Goal: Information Seeking & Learning: Learn about a topic

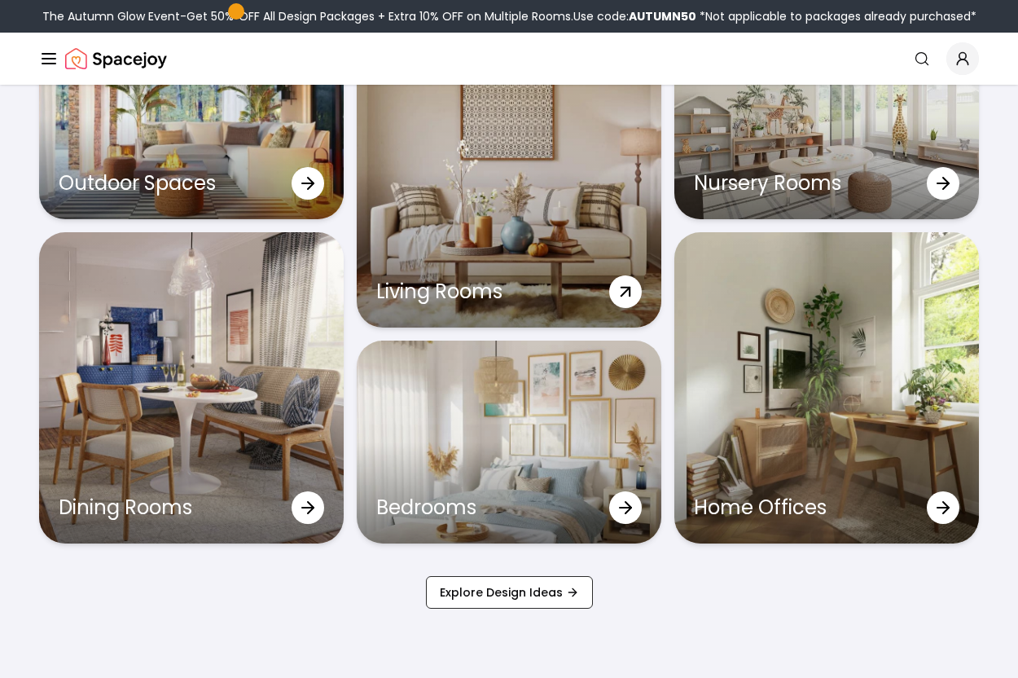
scroll to position [4977, 0]
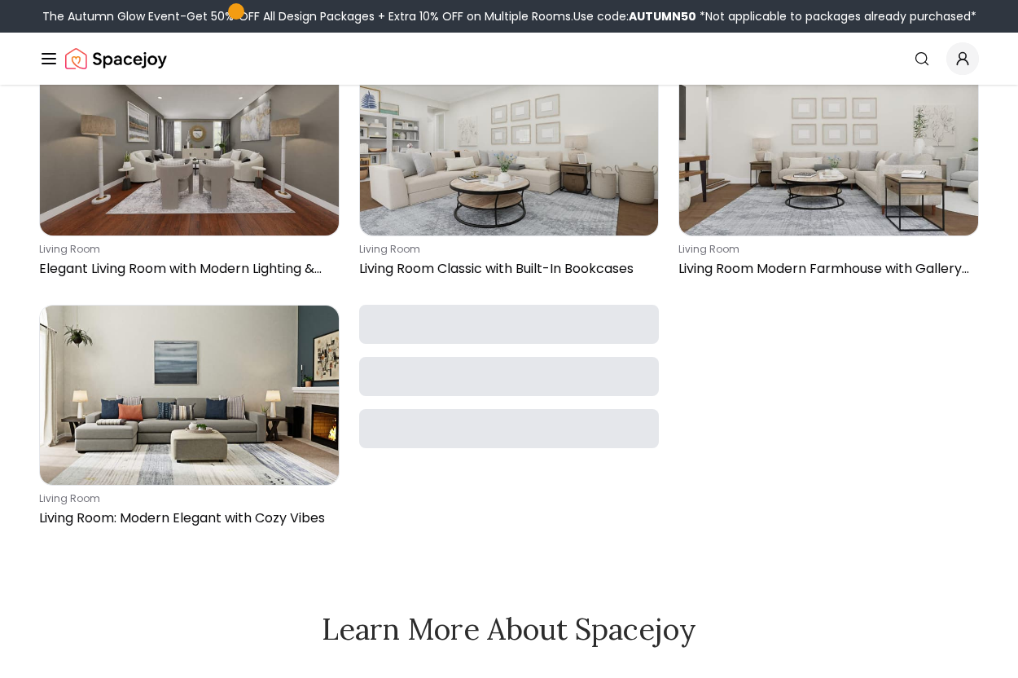
scroll to position [849, 0]
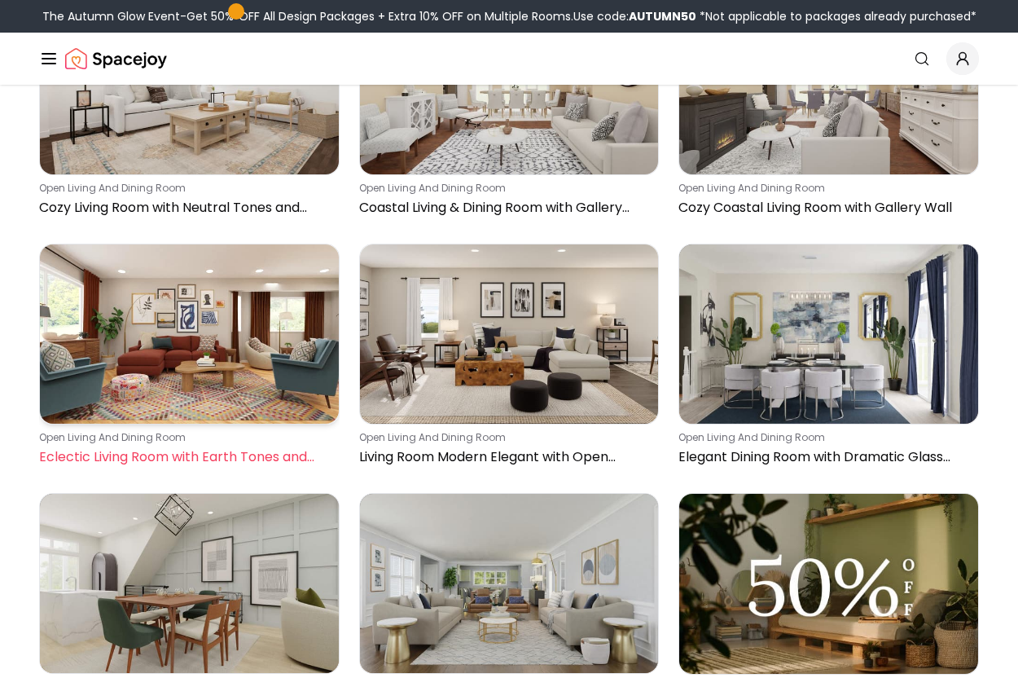
scroll to position [1882, 0]
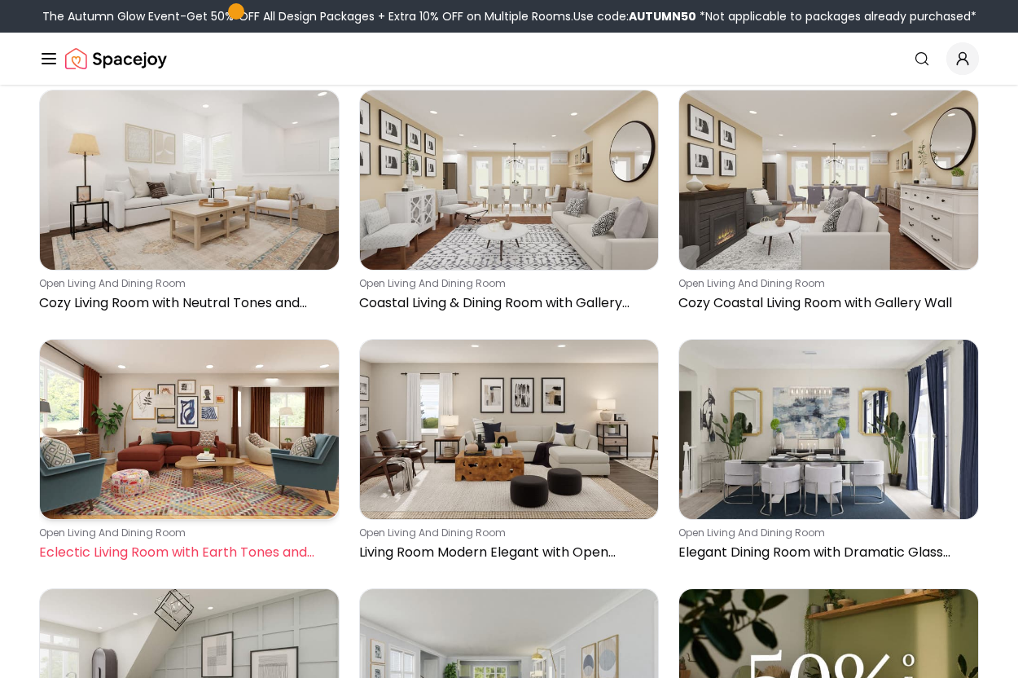
click at [190, 448] on img at bounding box center [189, 429] width 299 height 179
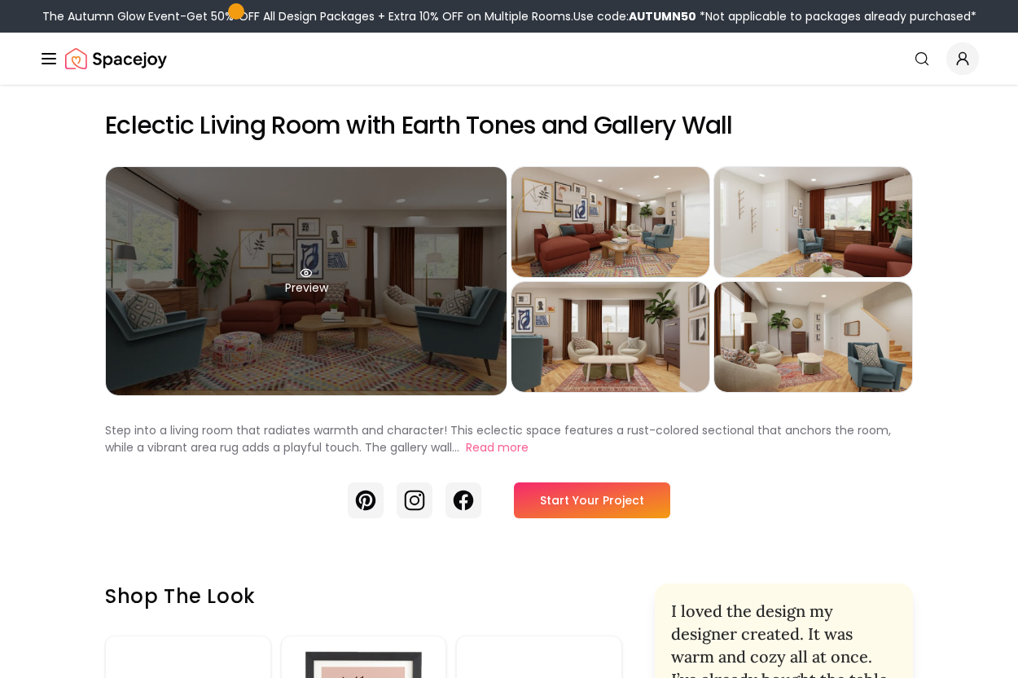
click at [316, 272] on div "Preview" at bounding box center [306, 281] width 401 height 228
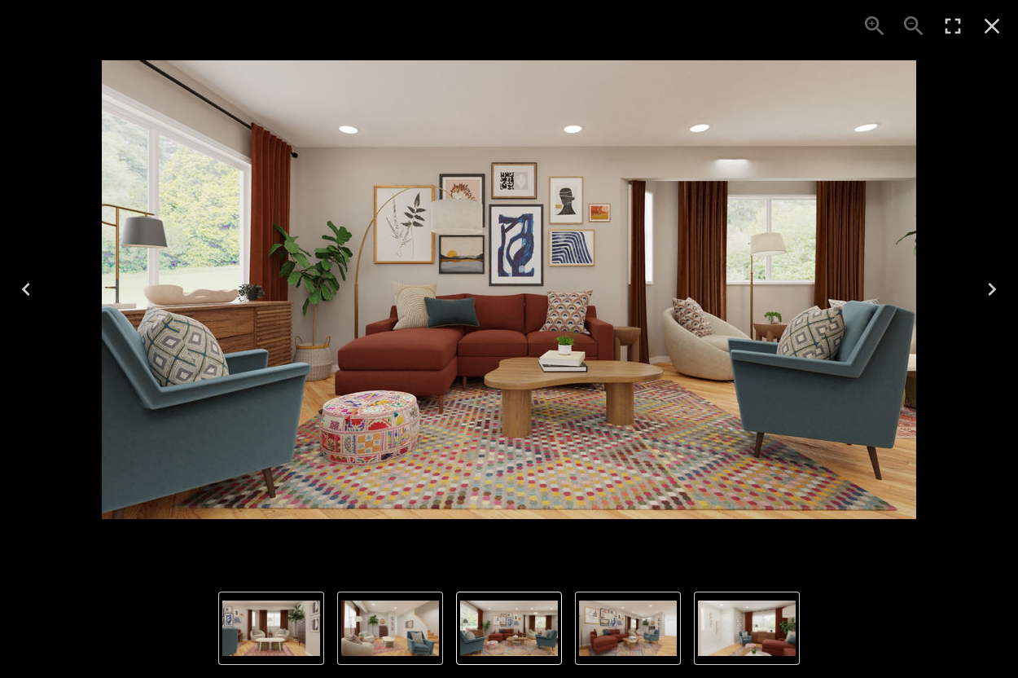
click at [383, 620] on img "5 of 5" at bounding box center [390, 627] width 98 height 55
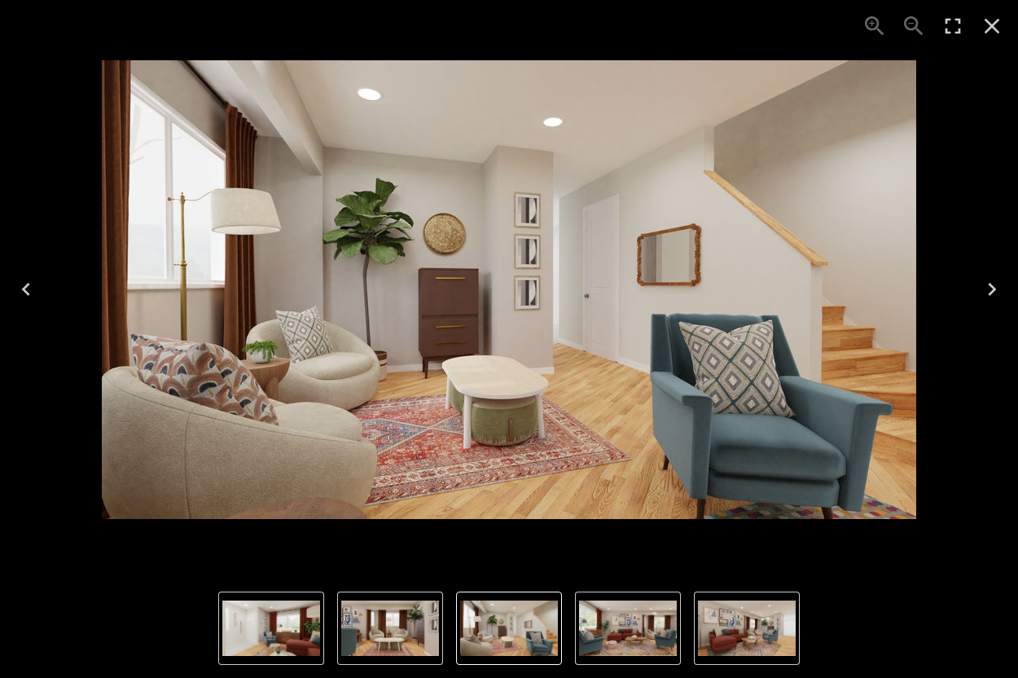
click at [293, 618] on img "3 of 5" at bounding box center [271, 627] width 98 height 55
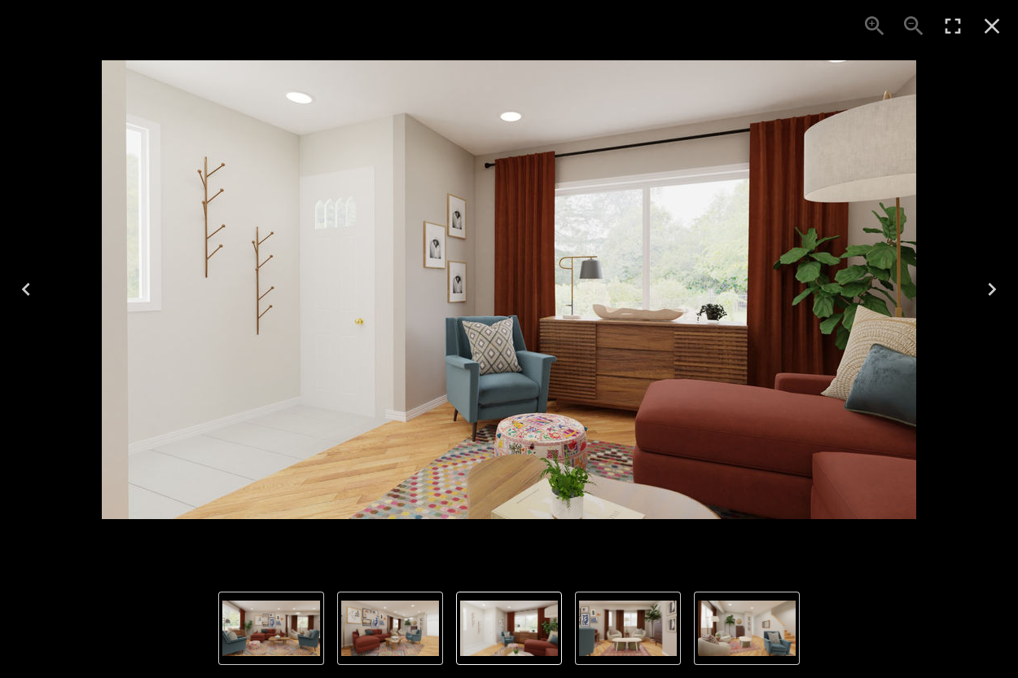
click at [268, 632] on img "1 of 5" at bounding box center [271, 627] width 98 height 55
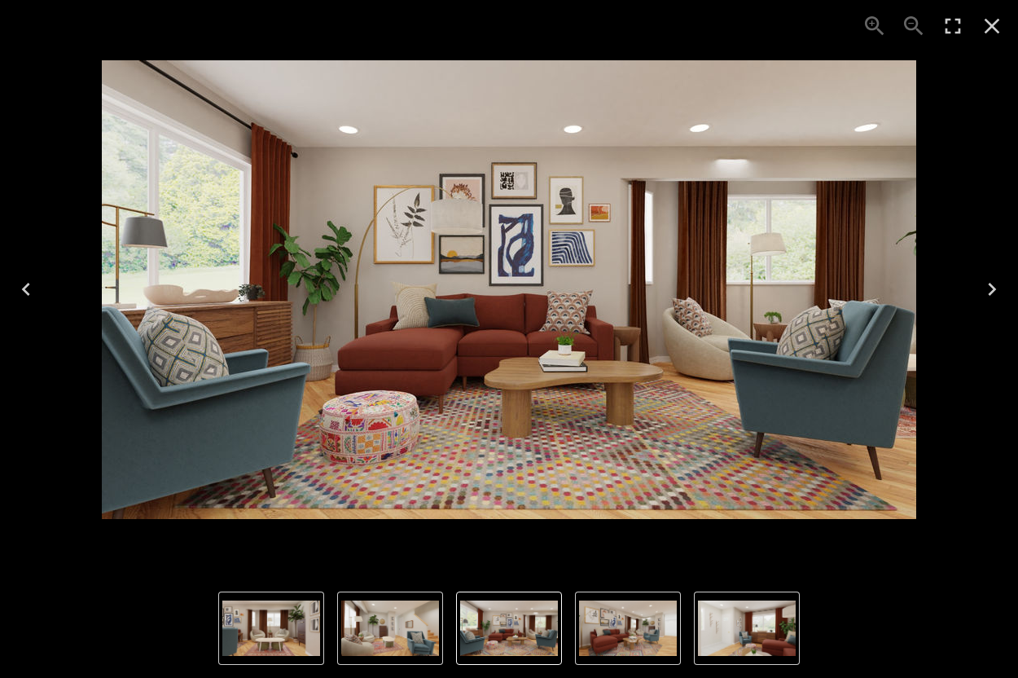
click at [55, 180] on div "1 of 5" at bounding box center [509, 289] width 992 height 552
click at [982, 24] on icon "Close" at bounding box center [992, 26] width 26 height 26
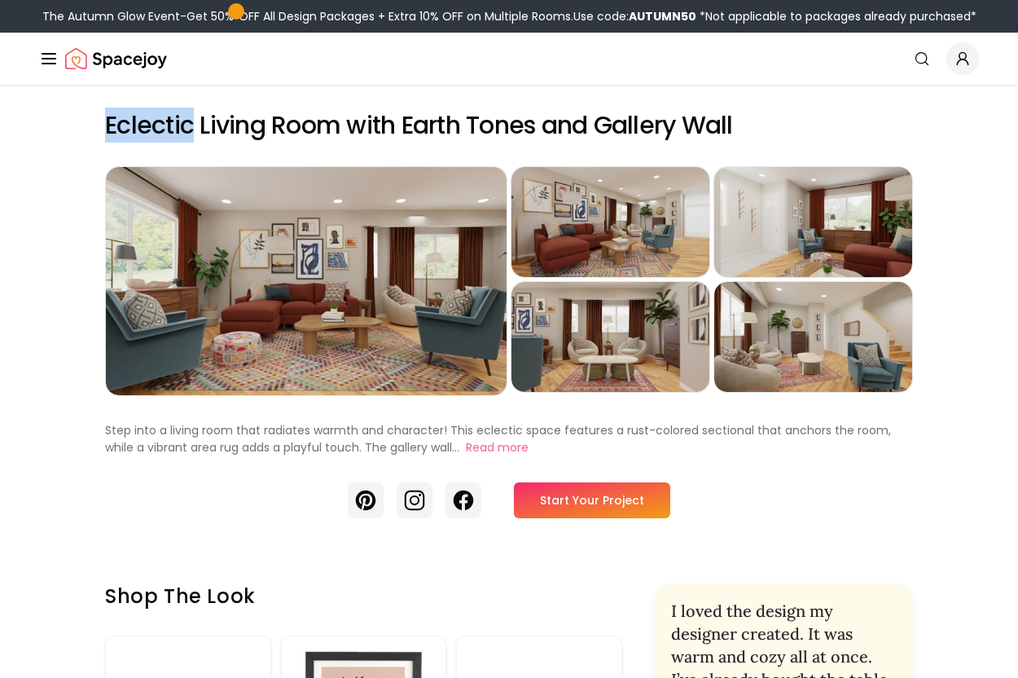
drag, startPoint x: 192, startPoint y: 124, endPoint x: 108, endPoint y: 128, distance: 84.0
click at [108, 128] on h2 "Eclectic Living Room with Earth Tones and Gallery Wall" at bounding box center [509, 125] width 808 height 29
copy h2 "Eclectic"
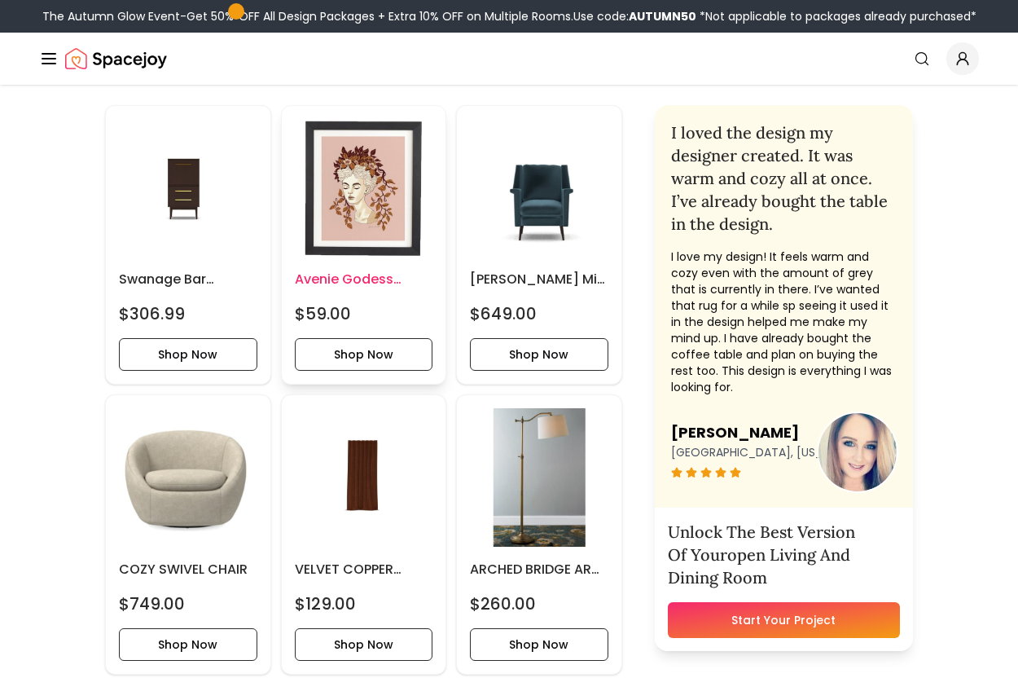
scroll to position [527, 0]
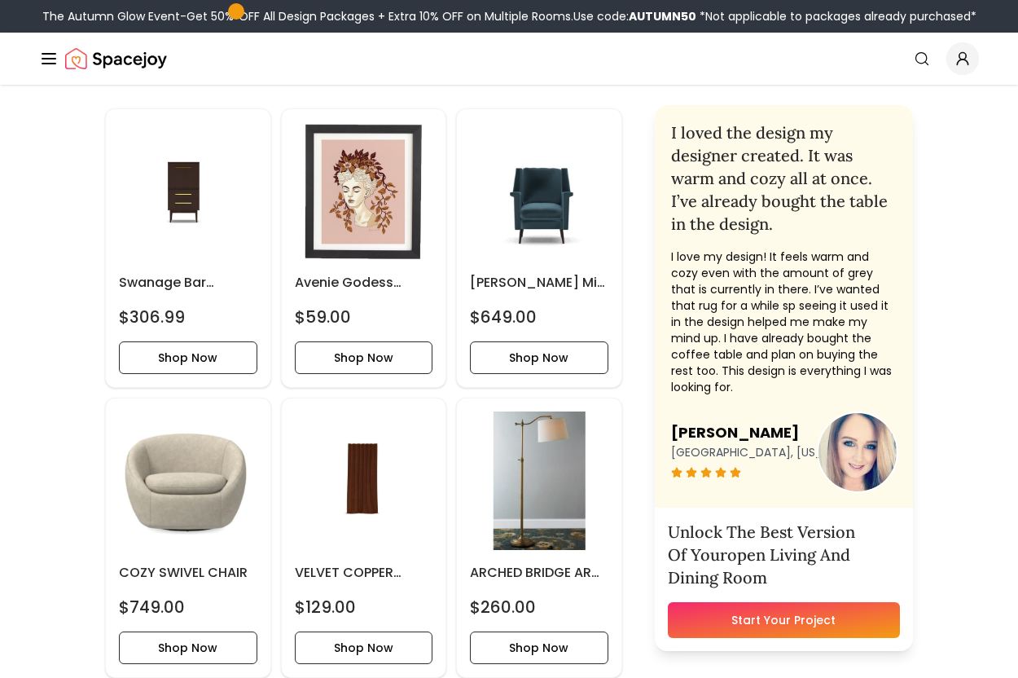
drag, startPoint x: 186, startPoint y: 394, endPoint x: 0, endPoint y: 520, distance: 225.2
